Goal: Transaction & Acquisition: Book appointment/travel/reservation

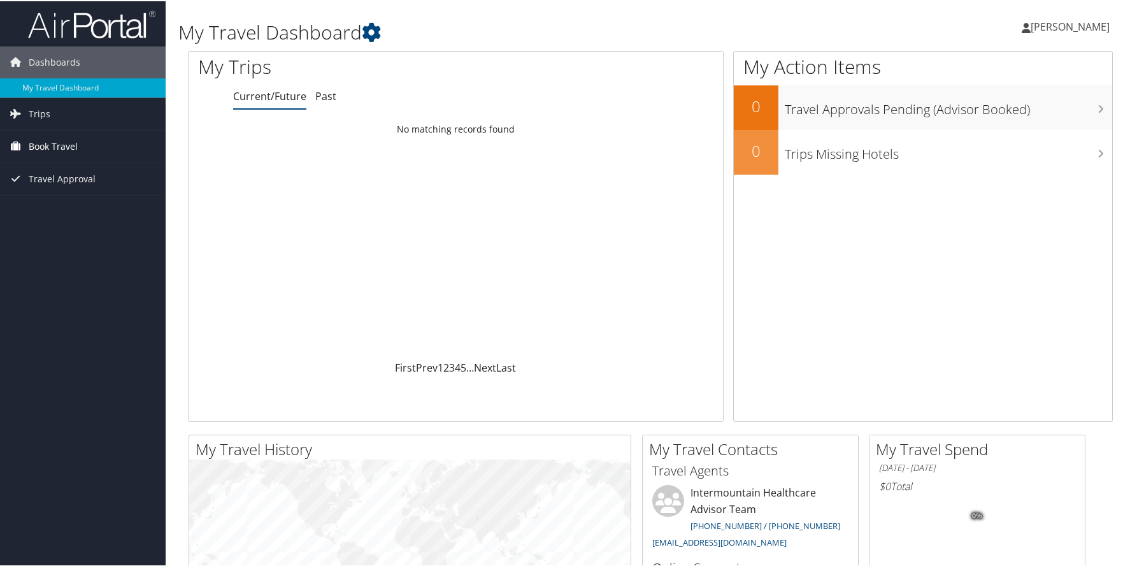
click at [46, 147] on span "Book Travel" at bounding box center [53, 145] width 49 height 32
click at [93, 209] on link "Book/Manage Online Trips" at bounding box center [83, 208] width 166 height 19
